Goal: Information Seeking & Learning: Learn about a topic

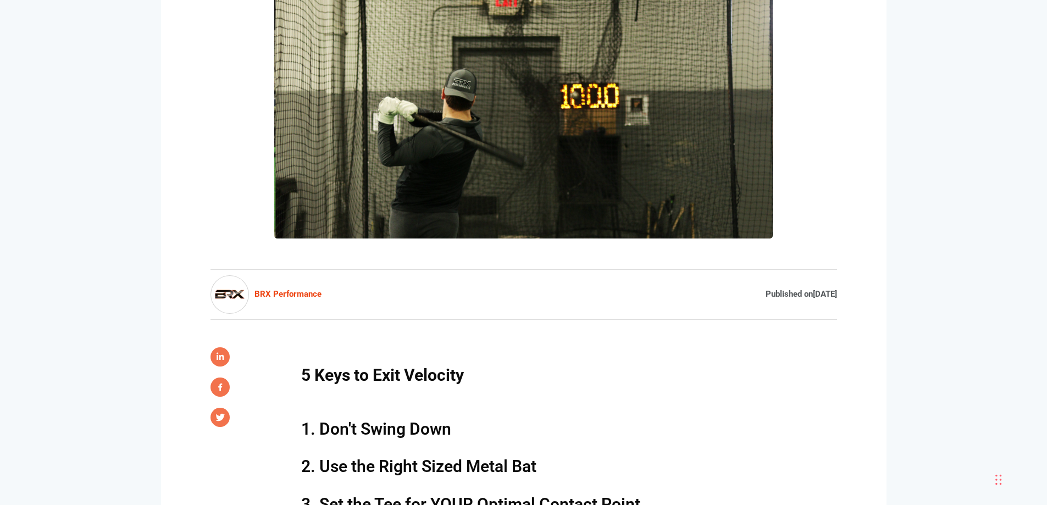
scroll to position [440, 0]
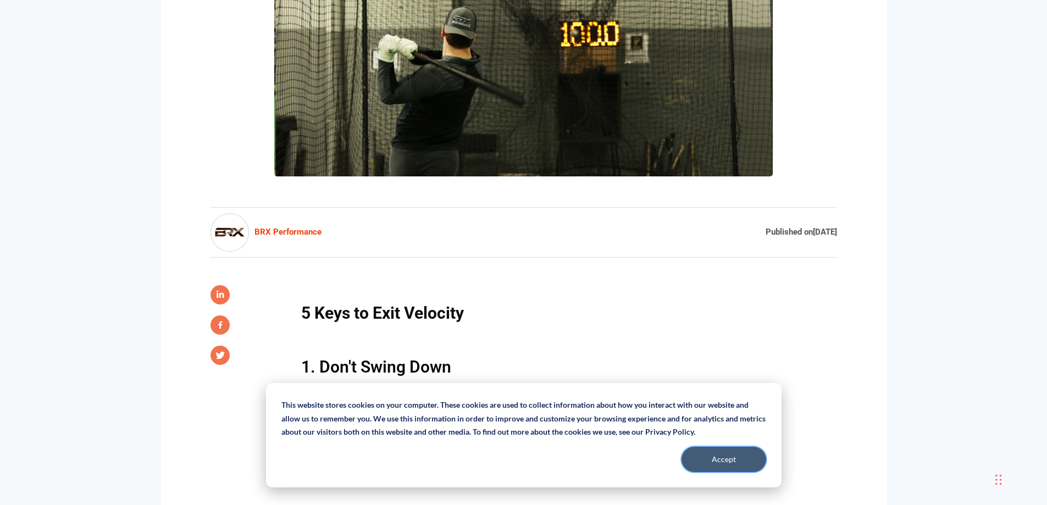
click at [713, 460] on button "Accept" at bounding box center [724, 459] width 85 height 25
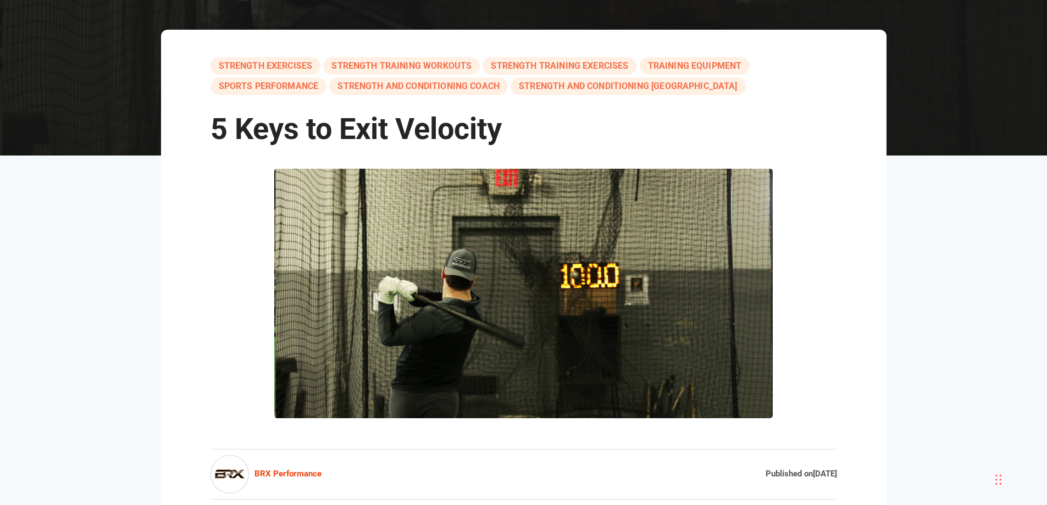
scroll to position [0, 0]
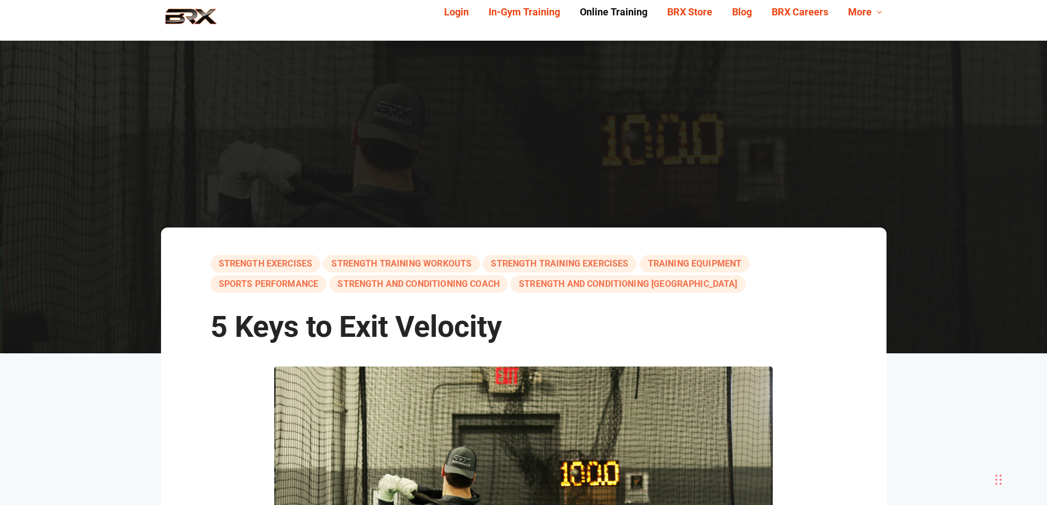
click at [637, 9] on link "Online Training" at bounding box center [613, 12] width 87 height 17
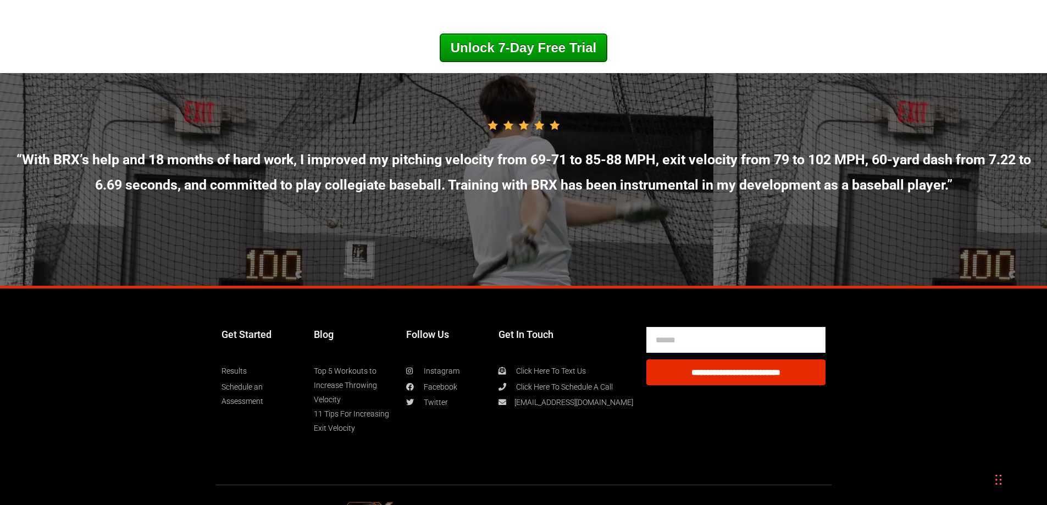
scroll to position [5772, 0]
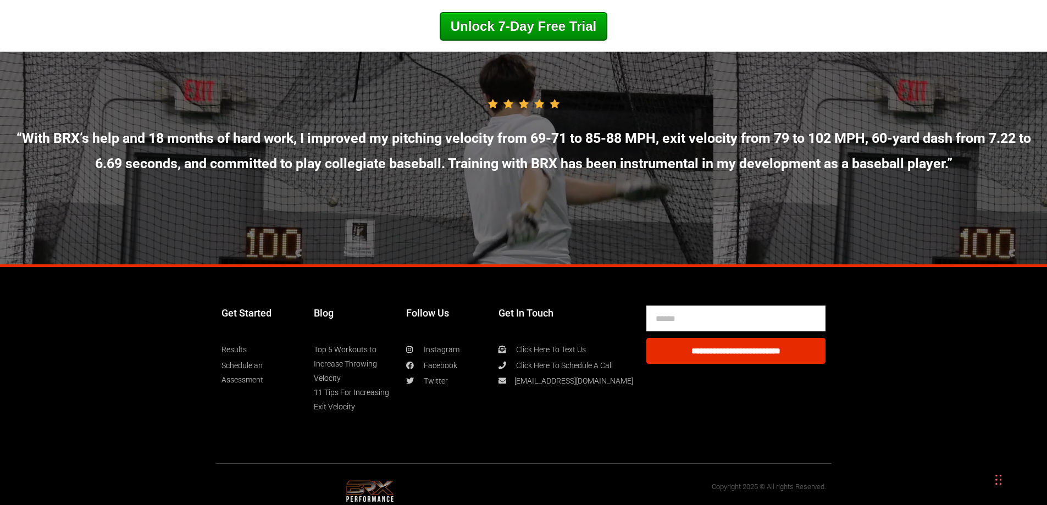
click at [341, 378] on link "Top 5 Workouts to Increase Throwing Velocity" at bounding box center [354, 363] width 81 height 43
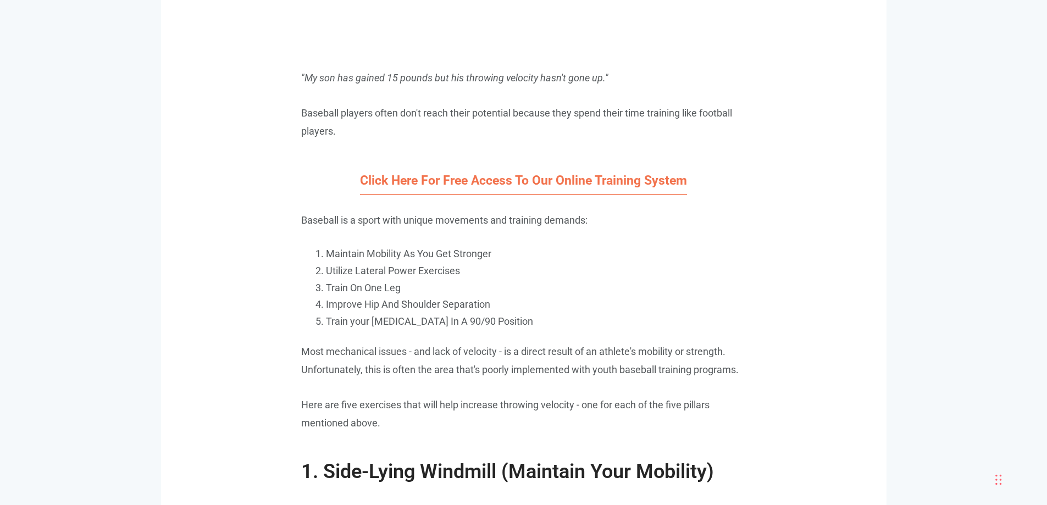
scroll to position [934, 0]
click at [599, 180] on link "Click Here For Free Access To Our Online Training System" at bounding box center [523, 183] width 327 height 21
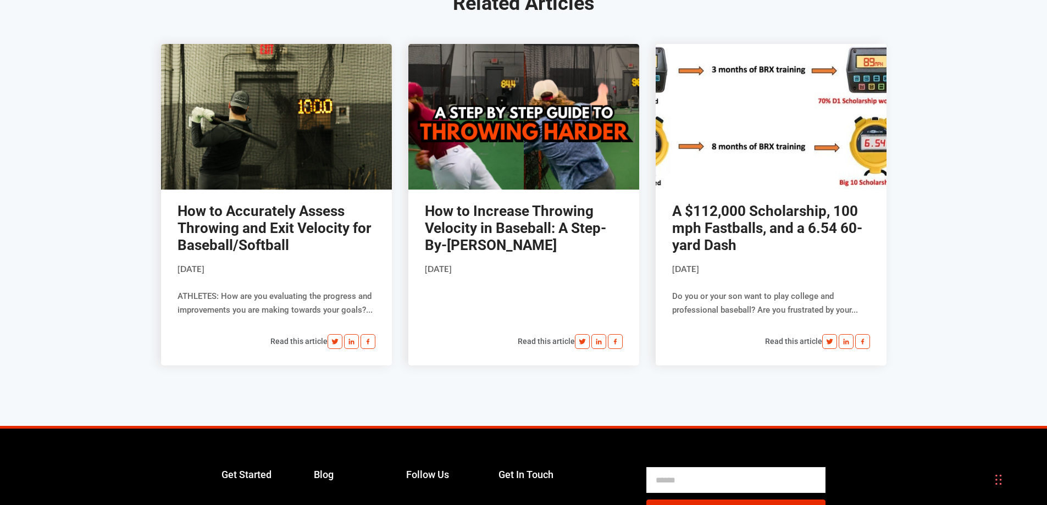
scroll to position [5882, 0]
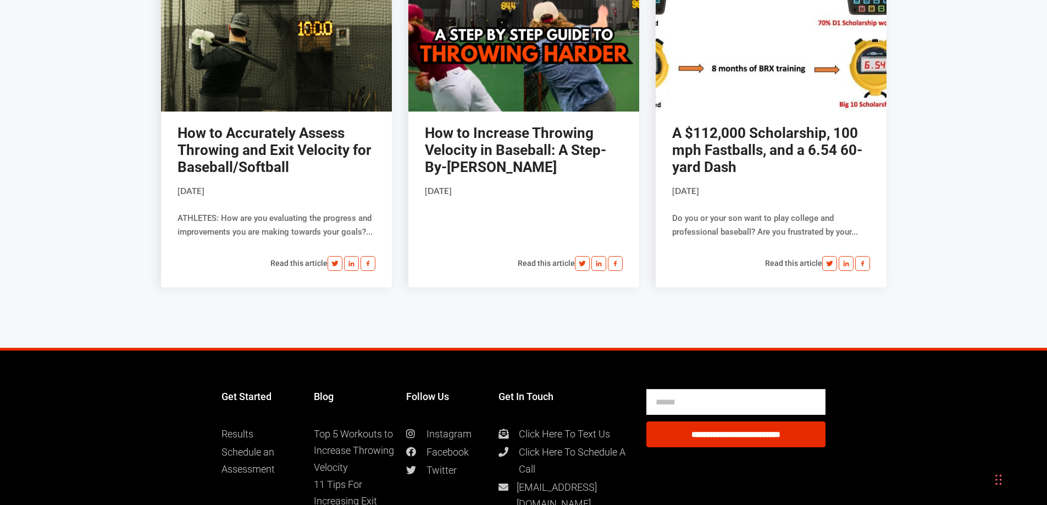
click at [250, 141] on link "How to Accurately Assess Throwing and Exit Velocity for Baseball/Softball" at bounding box center [275, 150] width 194 height 51
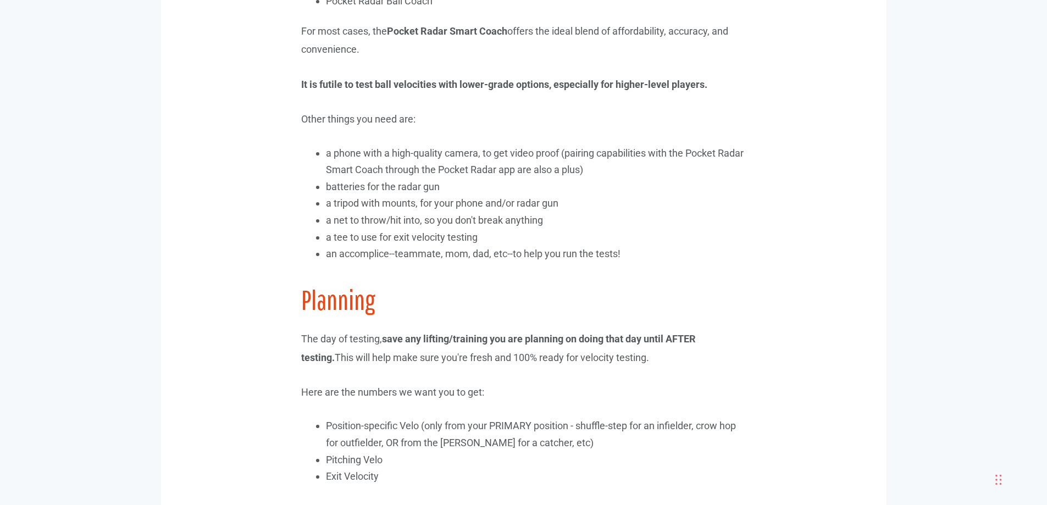
scroll to position [1539, 0]
